Goal: Transaction & Acquisition: Purchase product/service

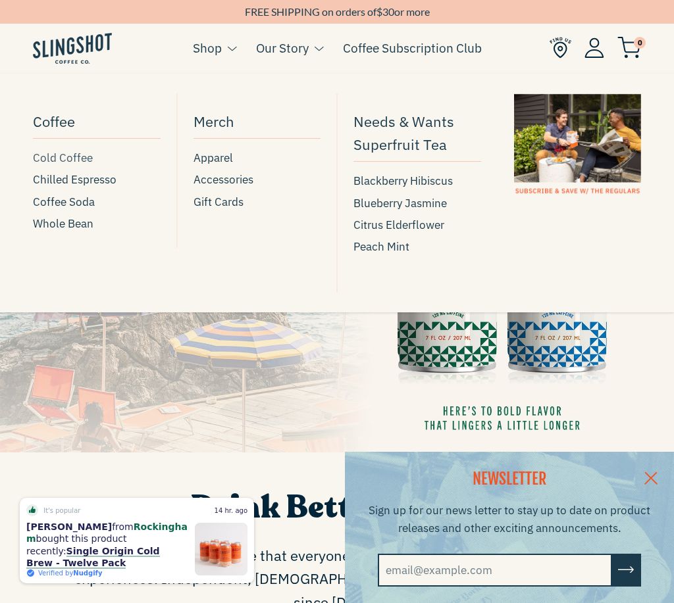
click at [70, 159] on span "Cold Coffee" at bounding box center [63, 158] width 60 height 18
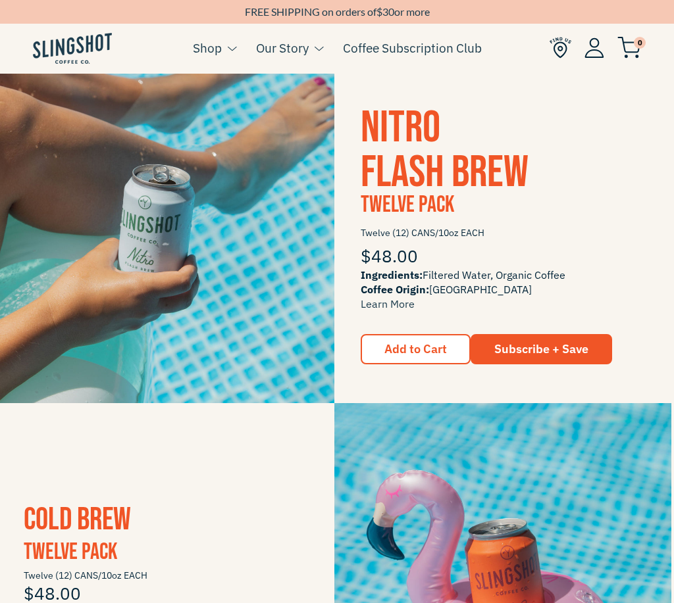
scroll to position [616, 3]
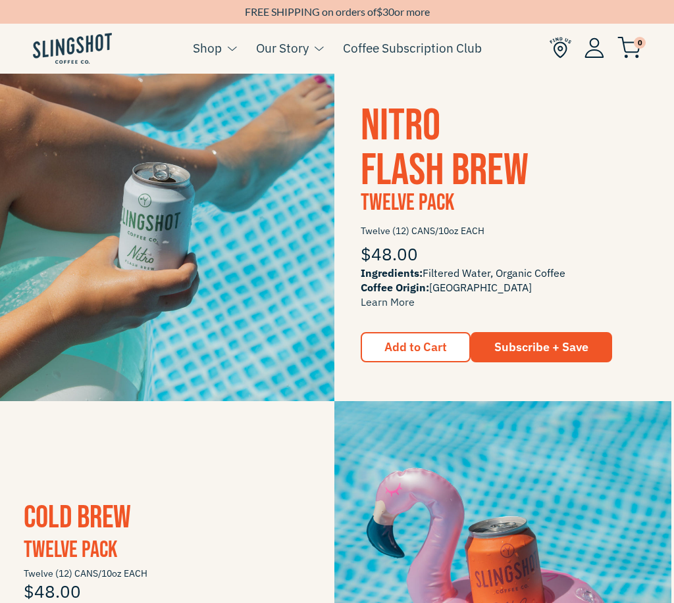
click at [412, 156] on span "Nitro Flash Brew" at bounding box center [444, 148] width 168 height 98
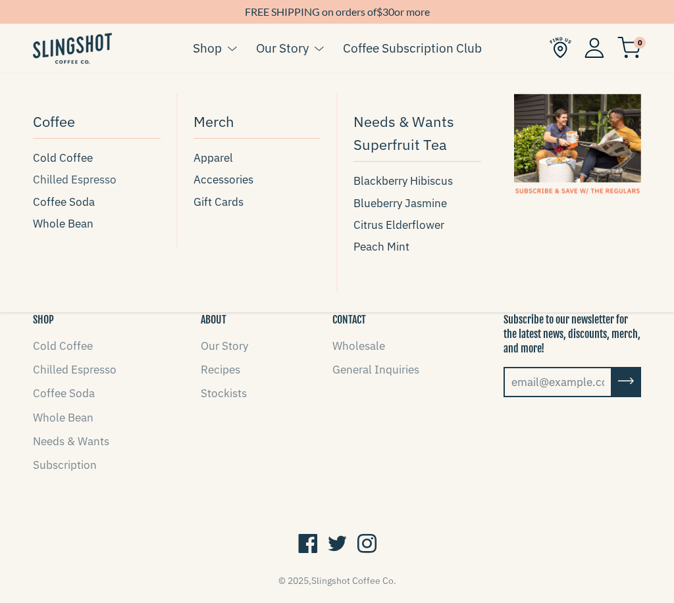
click at [64, 182] on span "Chilled Espresso" at bounding box center [75, 180] width 84 height 18
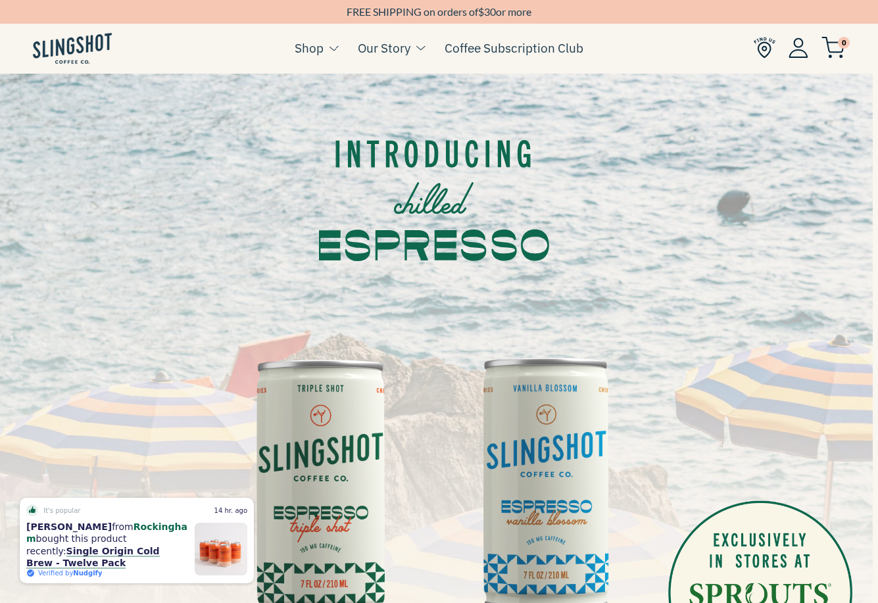
scroll to position [0, 5]
